Goal: Task Accomplishment & Management: Use online tool/utility

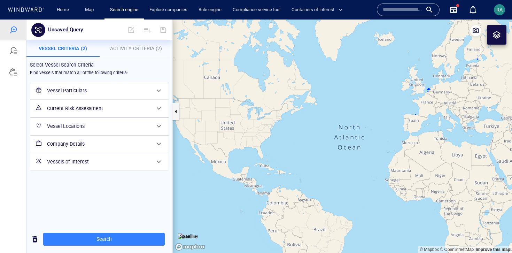
click at [110, 89] on h6 "Vessel Particulars" at bounding box center [98, 90] width 103 height 9
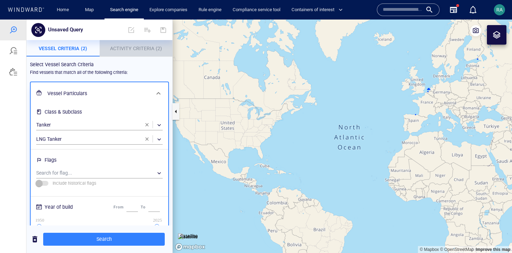
click at [141, 46] on span "Activity Criteria (2)" at bounding box center [136, 49] width 52 height 6
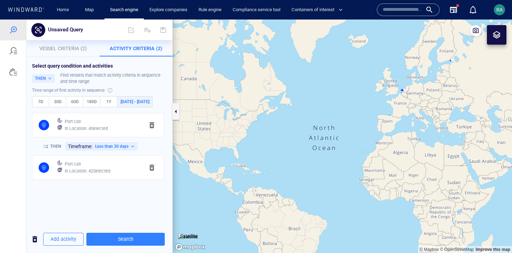
drag, startPoint x: 330, startPoint y: 138, endPoint x: 189, endPoint y: 158, distance: 142.0
click at [189, 158] on canvas "Map" at bounding box center [342, 135] width 339 height 233
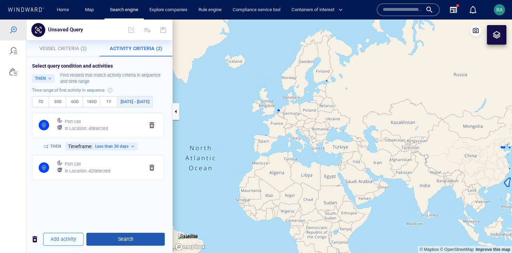
click at [95, 241] on span "Search" at bounding box center [125, 239] width 67 height 9
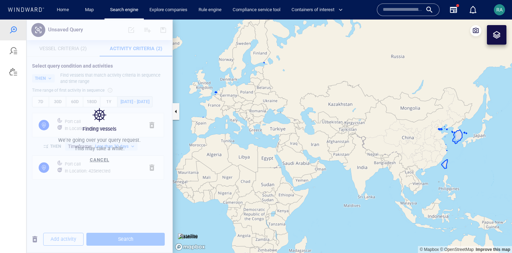
drag, startPoint x: 381, startPoint y: 155, endPoint x: 315, endPoint y: 139, distance: 67.9
click at [315, 139] on canvas "Map" at bounding box center [342, 135] width 339 height 233
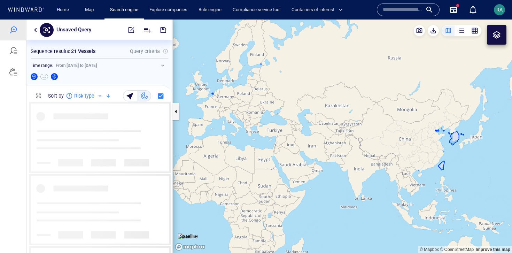
scroll to position [146, 135]
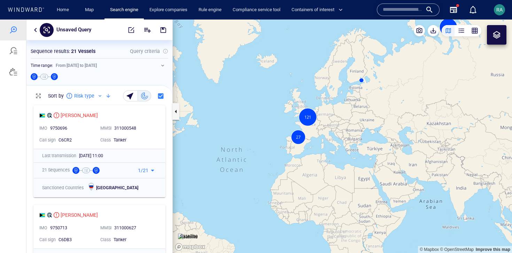
drag, startPoint x: 232, startPoint y: 98, endPoint x: 453, endPoint y: 129, distance: 223.4
click at [454, 129] on canvas "Map" at bounding box center [342, 135] width 339 height 233
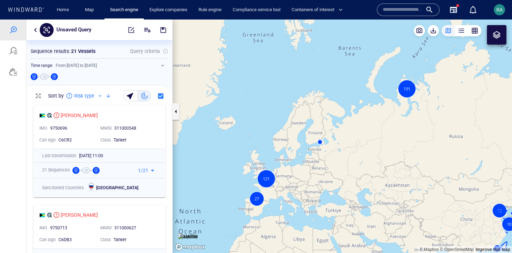
drag, startPoint x: 398, startPoint y: 56, endPoint x: 406, endPoint y: 83, distance: 28.6
click at [406, 83] on canvas "Map" at bounding box center [342, 135] width 339 height 233
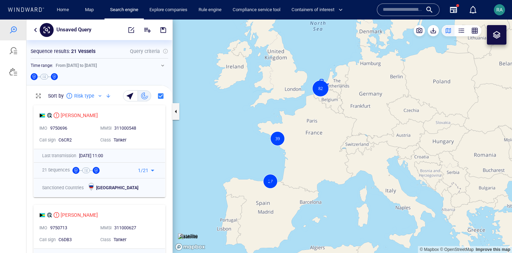
drag, startPoint x: 290, startPoint y: 180, endPoint x: 349, endPoint y: 114, distance: 88.2
click at [349, 114] on canvas "Map" at bounding box center [342, 135] width 339 height 233
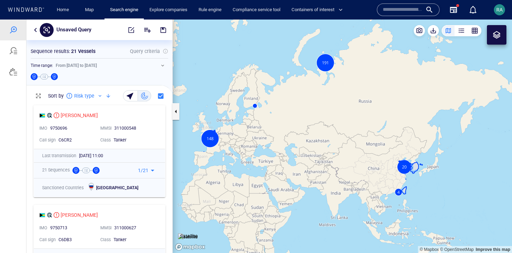
drag, startPoint x: 425, startPoint y: 140, endPoint x: 297, endPoint y: 163, distance: 130.2
click at [297, 163] on canvas "Map" at bounding box center [342, 135] width 339 height 233
